Goal: Task Accomplishment & Management: Manage account settings

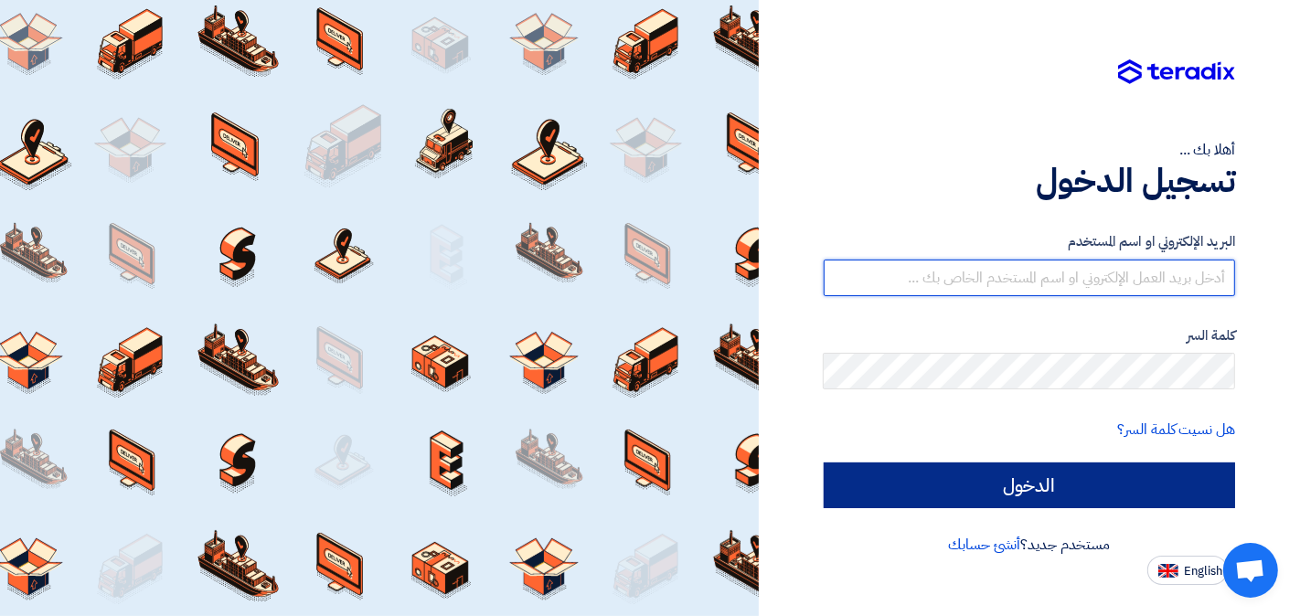
type input "[EMAIL_ADDRESS][DOMAIN_NAME]"
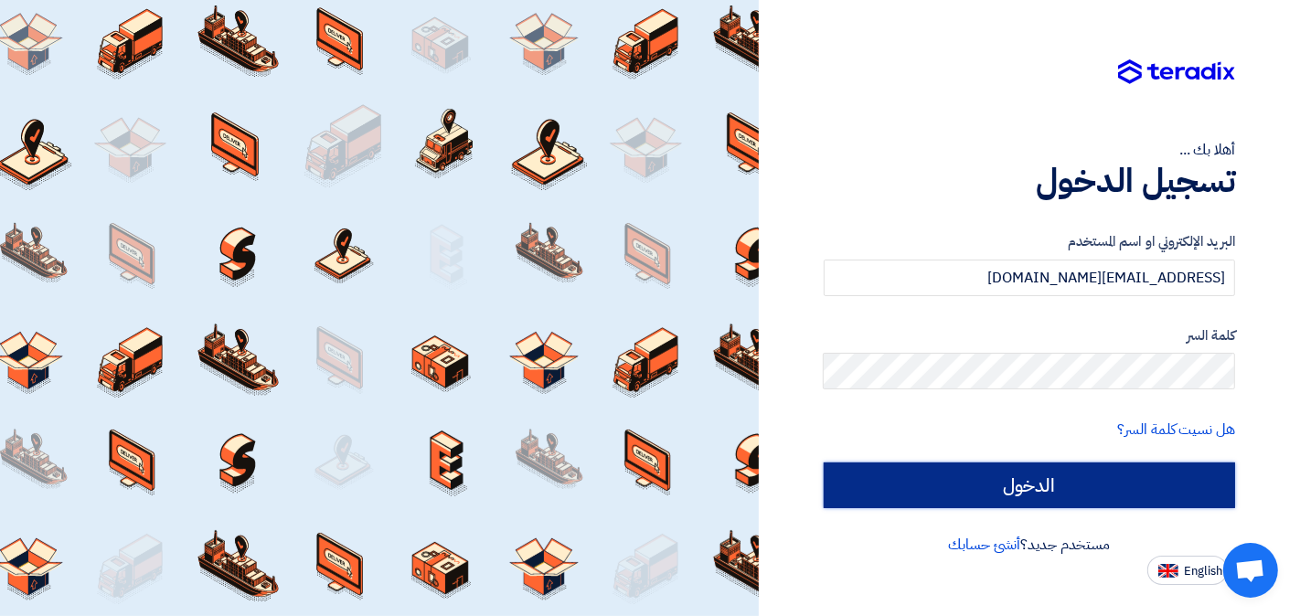
click at [939, 495] on input "الدخول" at bounding box center [1030, 486] width 412 height 46
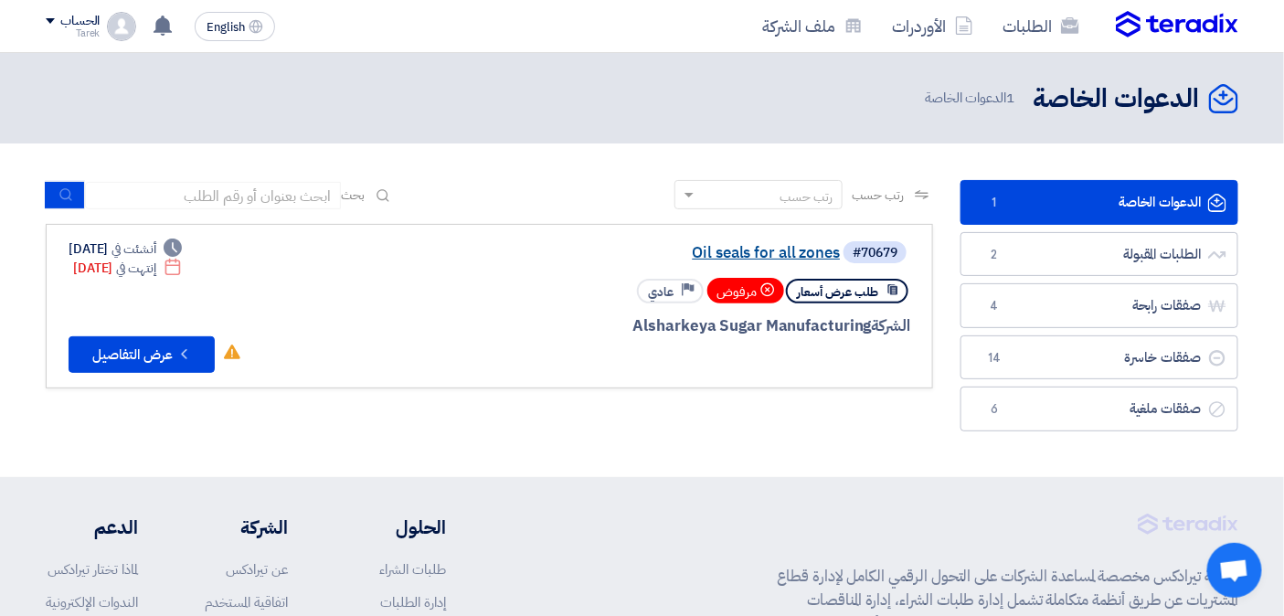
click at [764, 250] on link "Oil seals for all zones" at bounding box center [657, 253] width 366 height 16
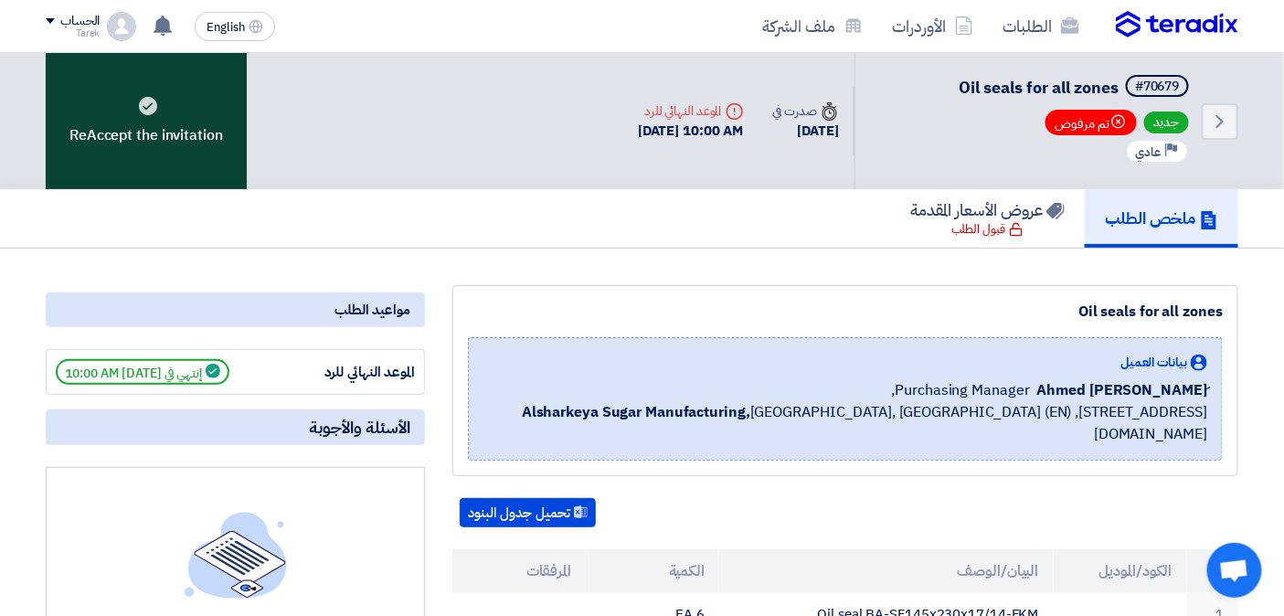
click at [147, 97] on icon at bounding box center [148, 106] width 18 height 18
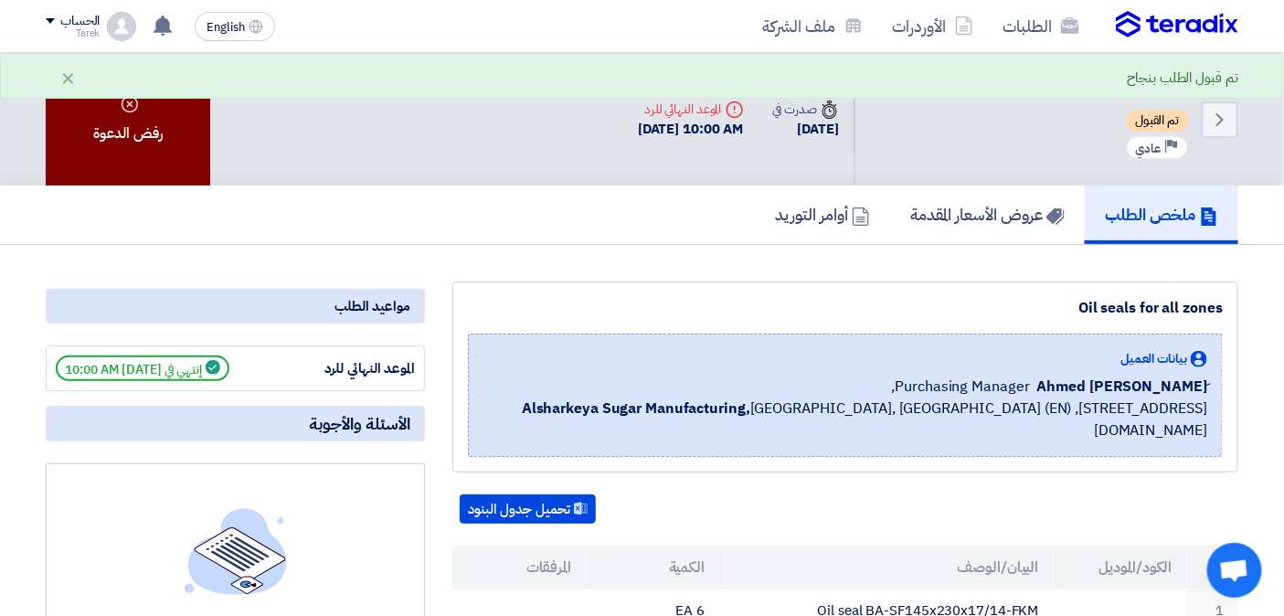
click at [125, 101] on icon at bounding box center [130, 104] width 18 height 18
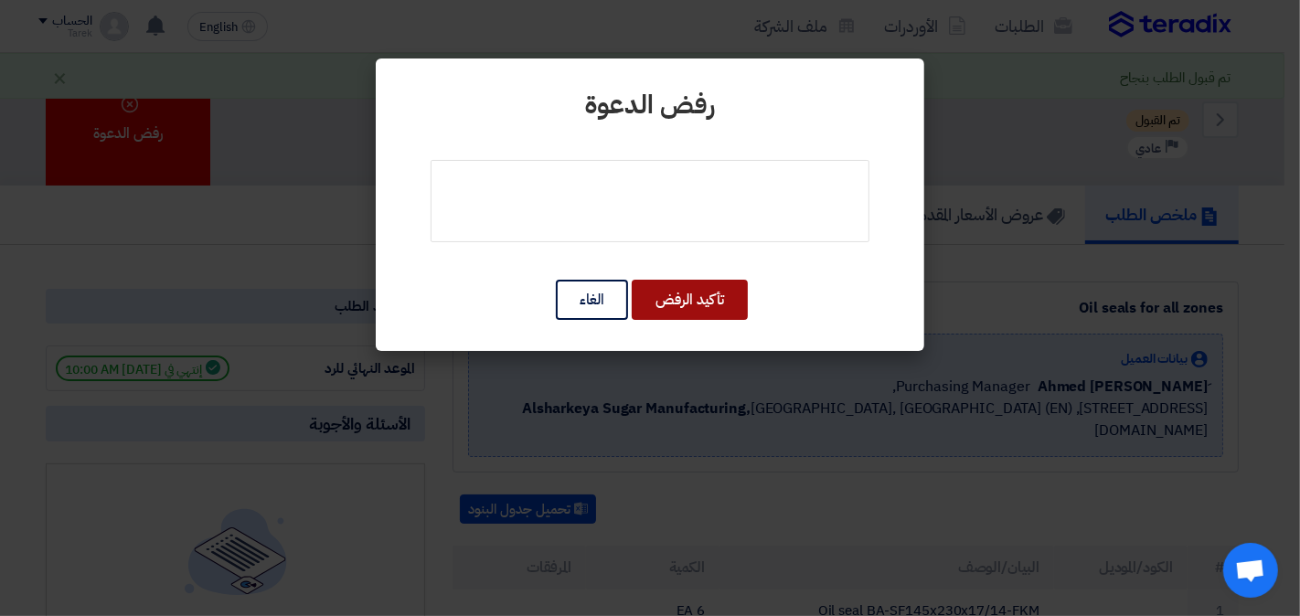
click at [691, 297] on button "تأكيد الرفض" at bounding box center [690, 300] width 116 height 40
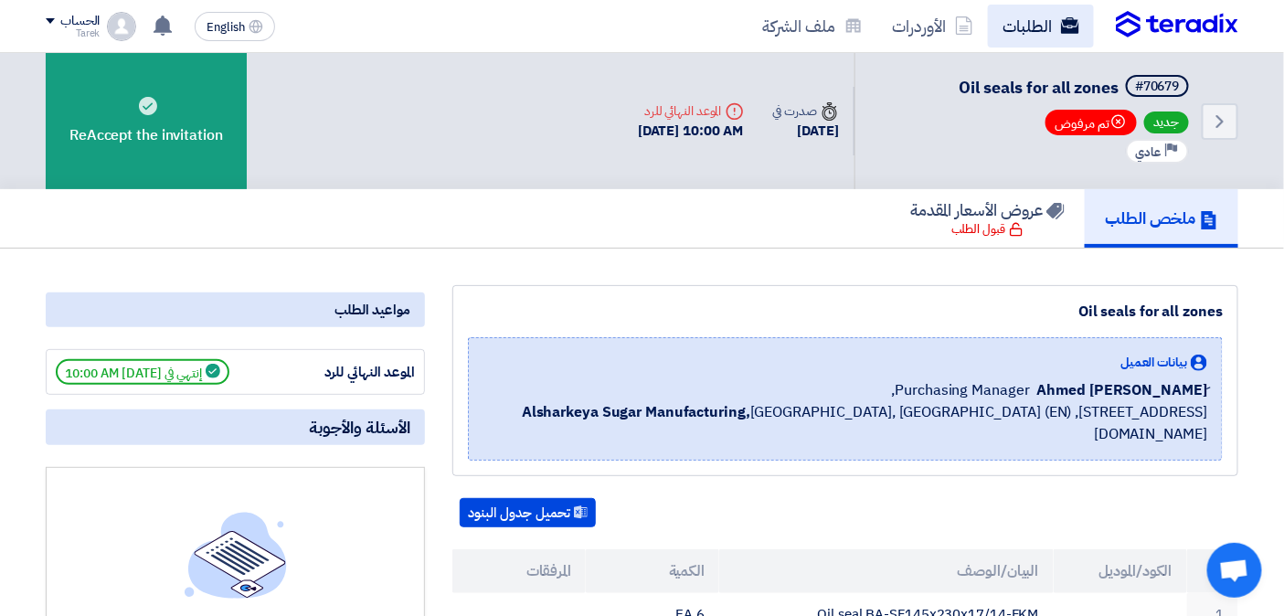
click at [1037, 25] on link "الطلبات" at bounding box center [1041, 26] width 106 height 43
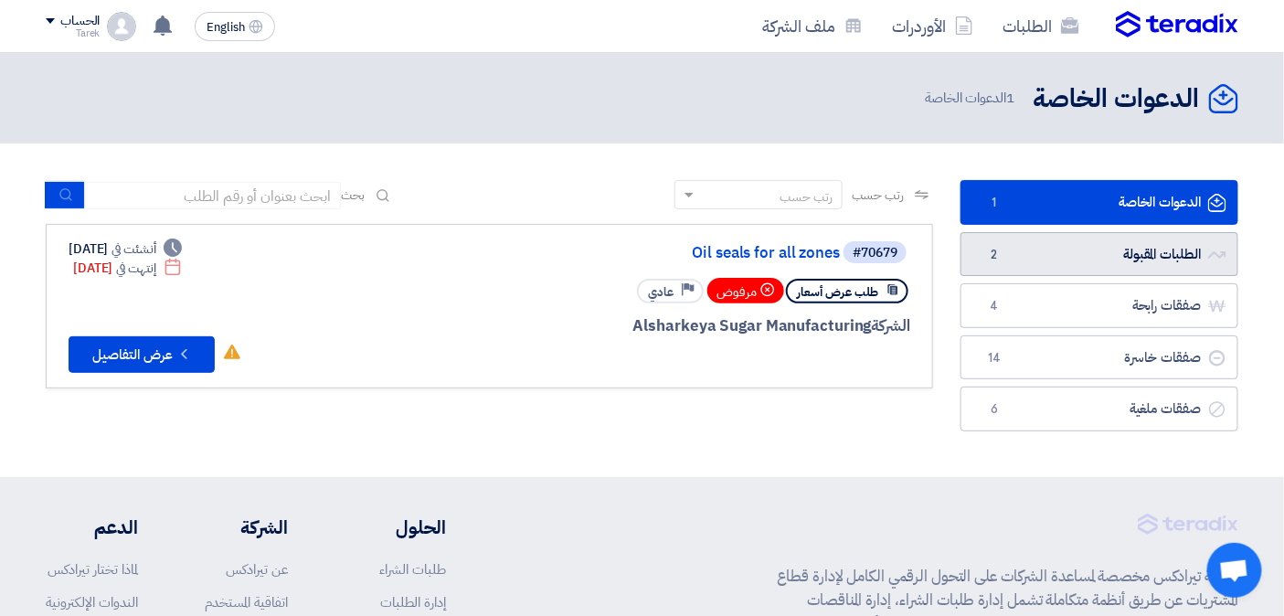
click at [1115, 261] on link "الطلبات المقبولة الطلبات المقبولة 2" at bounding box center [1100, 254] width 278 height 45
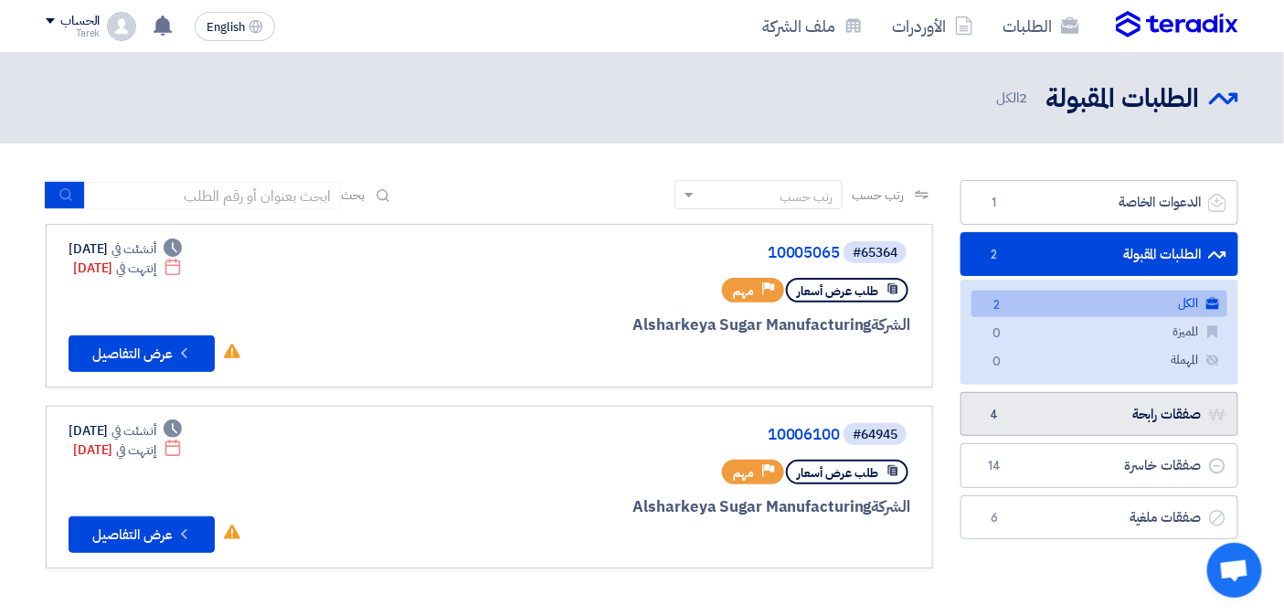
click at [1029, 418] on link "صفقات رابحة صفقات رابحة 4" at bounding box center [1100, 414] width 278 height 45
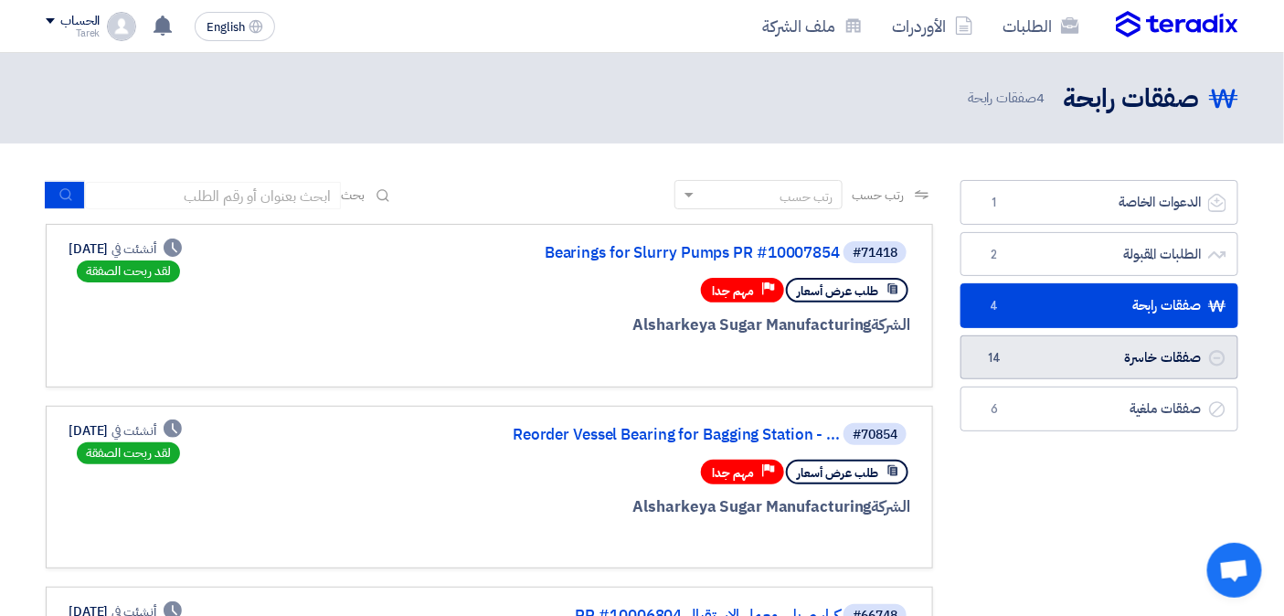
click at [996, 360] on span "14" at bounding box center [995, 358] width 22 height 18
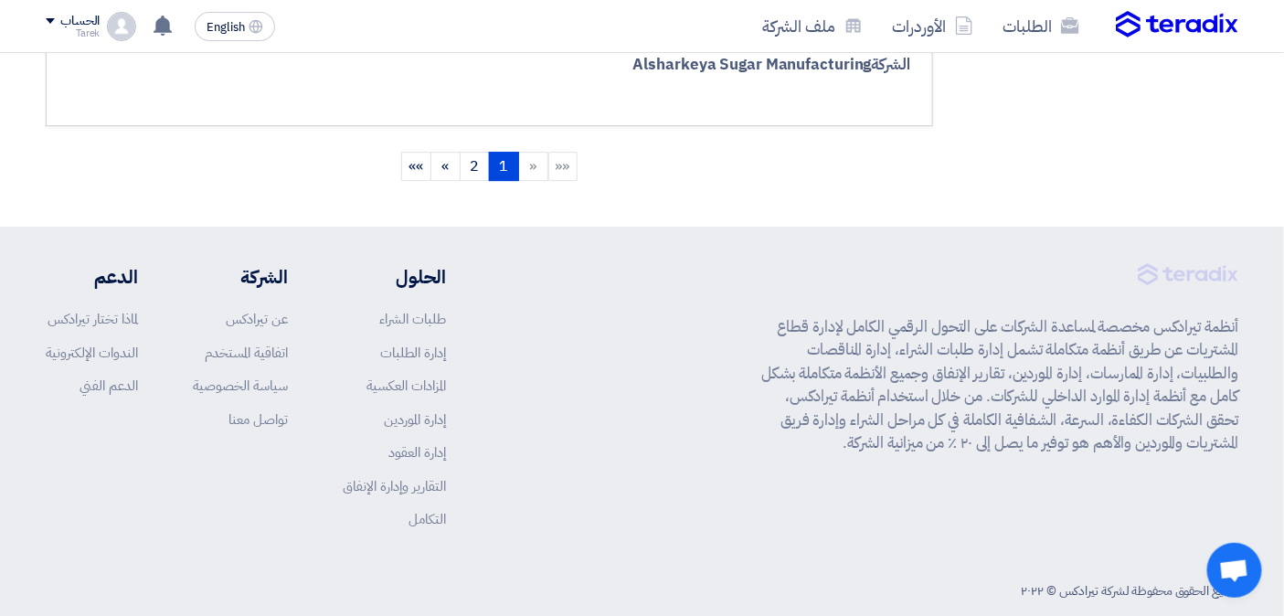
scroll to position [1793, 0]
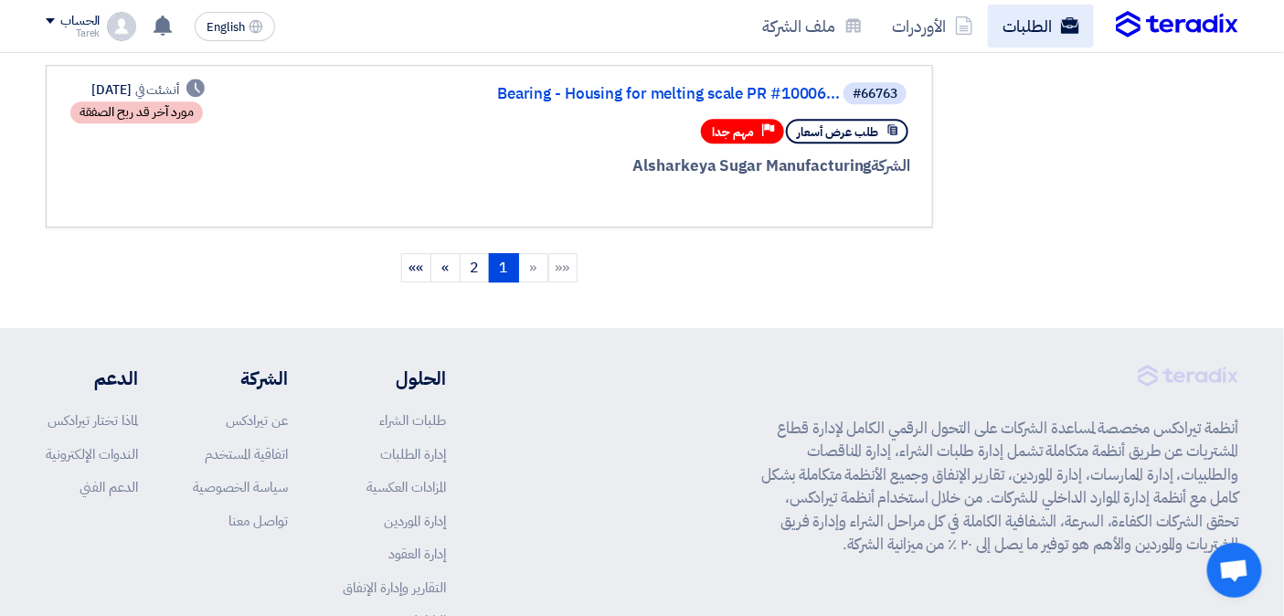
click at [1029, 14] on link "الطلبات" at bounding box center [1041, 26] width 106 height 43
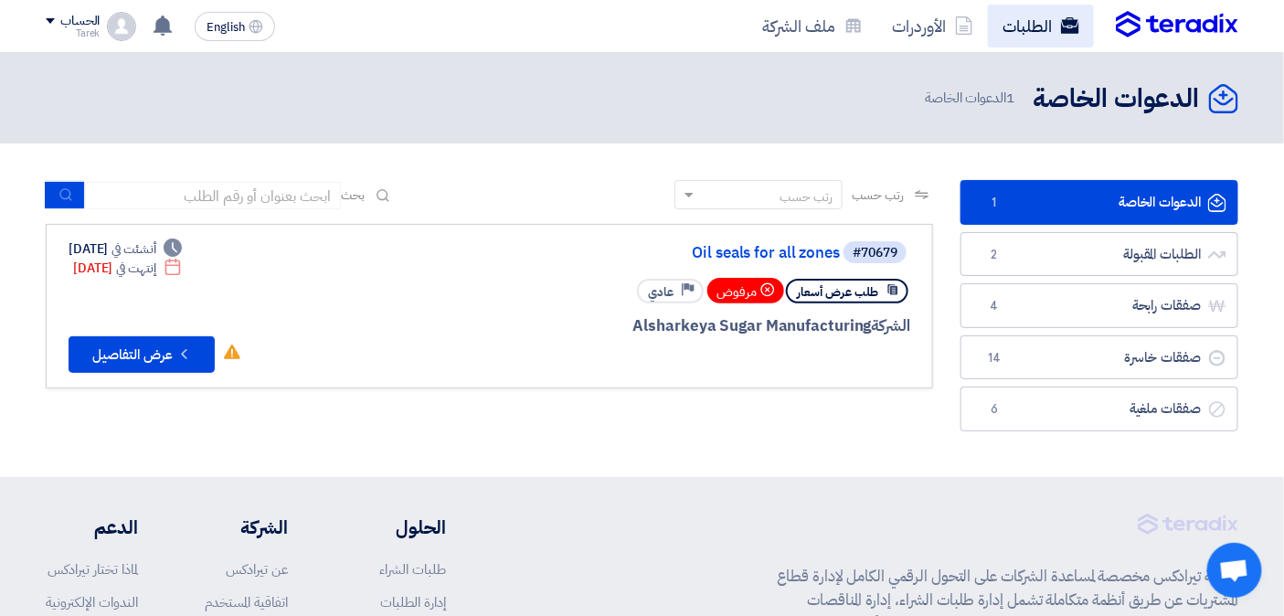
click at [1028, 33] on link "الطلبات" at bounding box center [1041, 26] width 106 height 43
